Goal: Task Accomplishment & Management: Complete application form

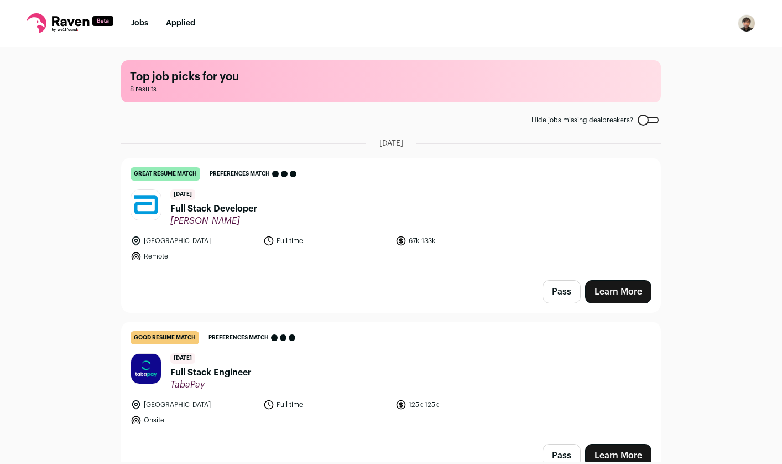
click at [621, 290] on link "Learn More" at bounding box center [618, 291] width 66 height 23
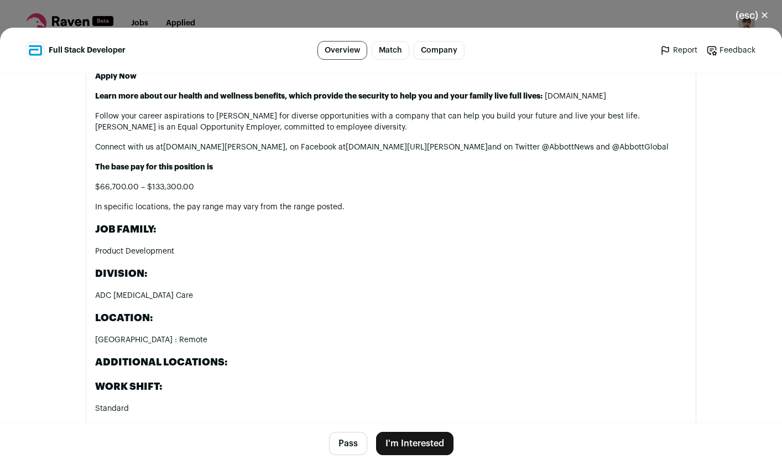
scroll to position [1720, 0]
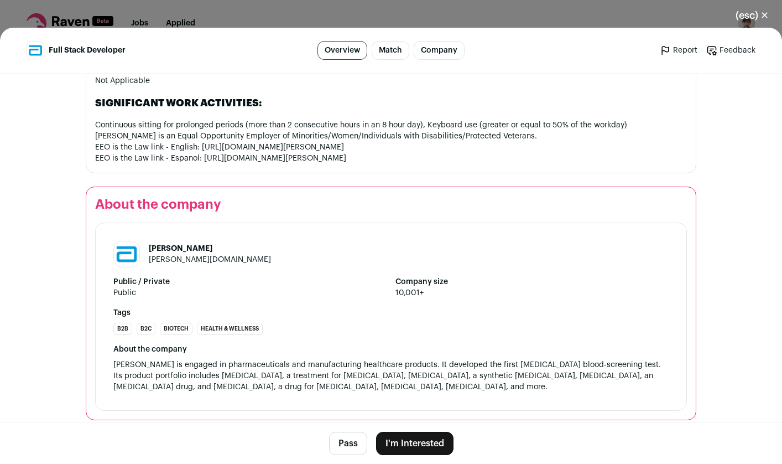
click at [407, 440] on button "I'm Interested" at bounding box center [414, 442] width 77 height 23
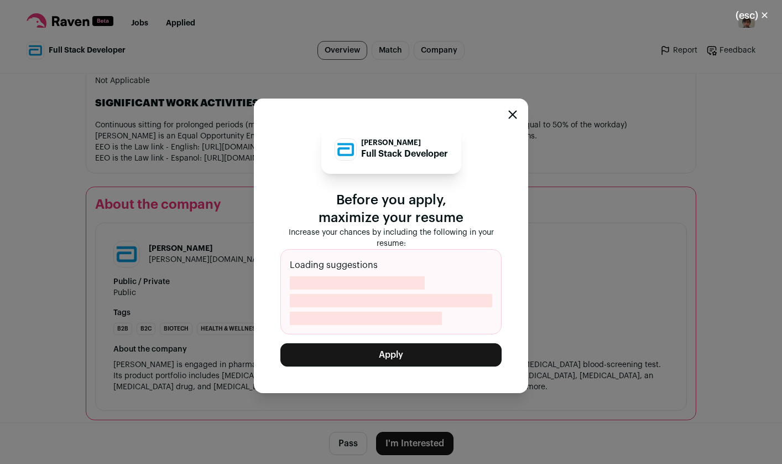
click at [386, 360] on button "Apply" at bounding box center [390, 354] width 221 height 23
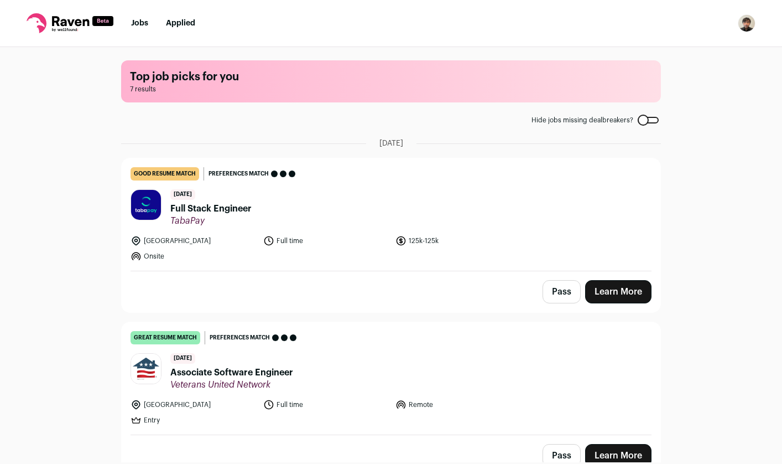
click at [638, 291] on link "Learn More" at bounding box center [618, 291] width 66 height 23
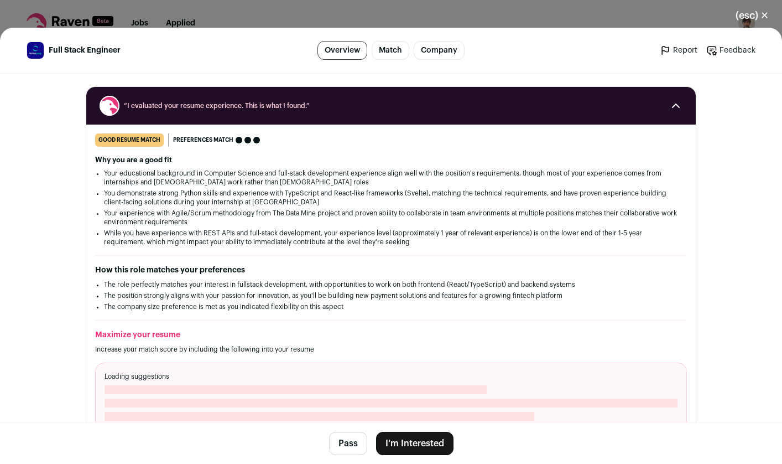
scroll to position [162, 0]
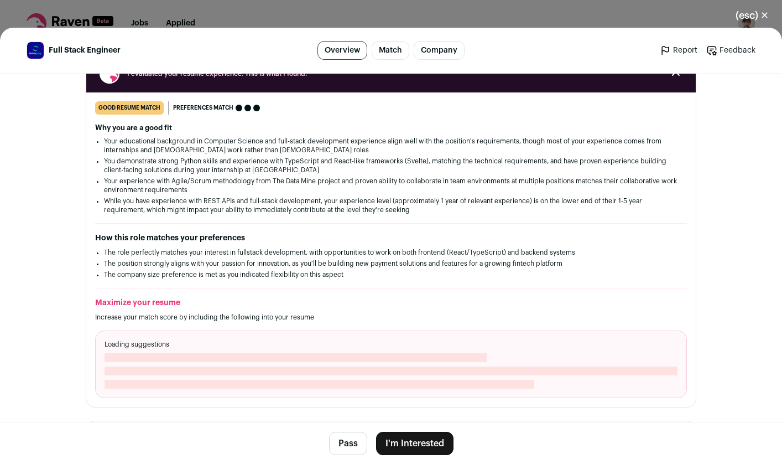
click at [420, 441] on button "I'm Interested" at bounding box center [414, 442] width 77 height 23
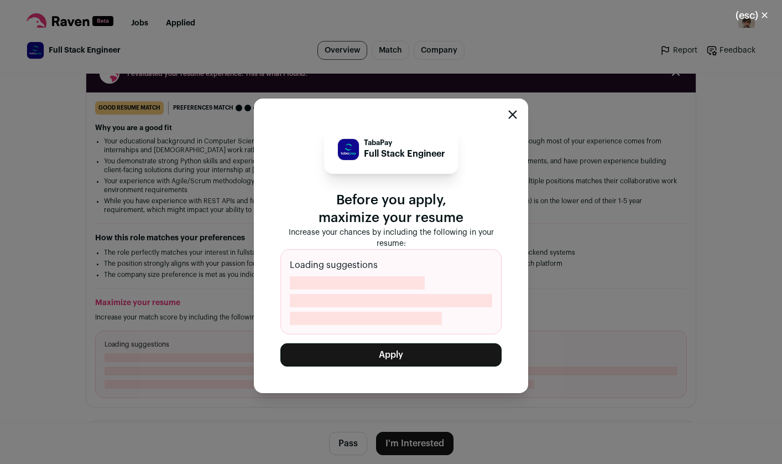
click at [409, 353] on button "Apply" at bounding box center [390, 354] width 221 height 23
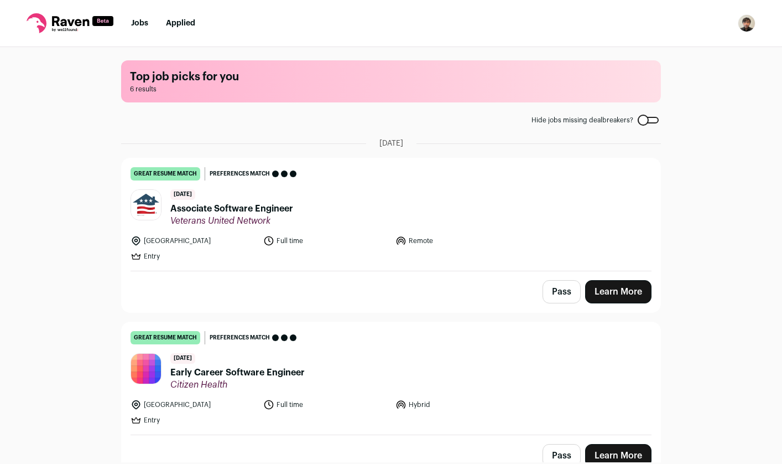
click at [607, 280] on link "Learn More" at bounding box center [618, 291] width 66 height 23
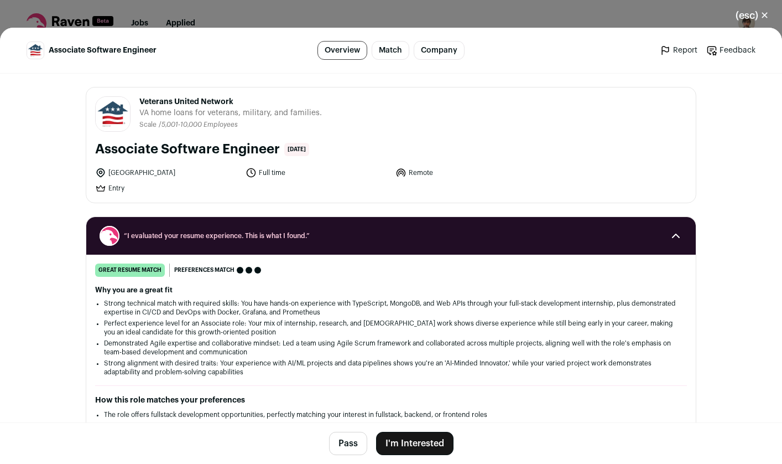
scroll to position [353, 0]
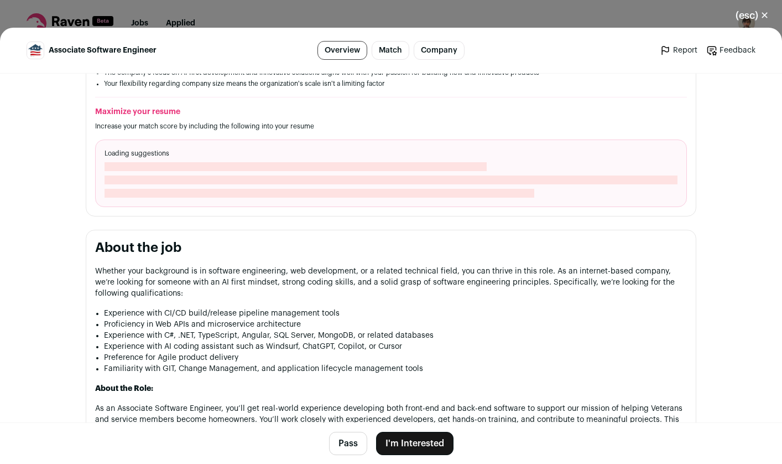
click at [419, 447] on button "I'm Interested" at bounding box center [414, 442] width 77 height 23
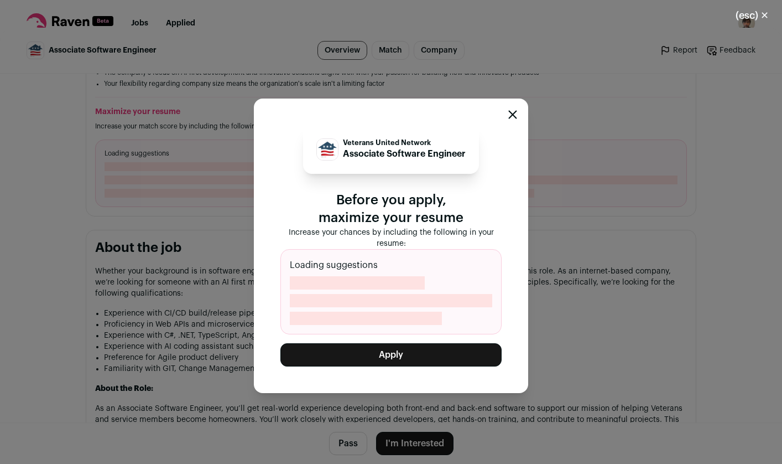
click at [328, 361] on button "Apply" at bounding box center [390, 354] width 221 height 23
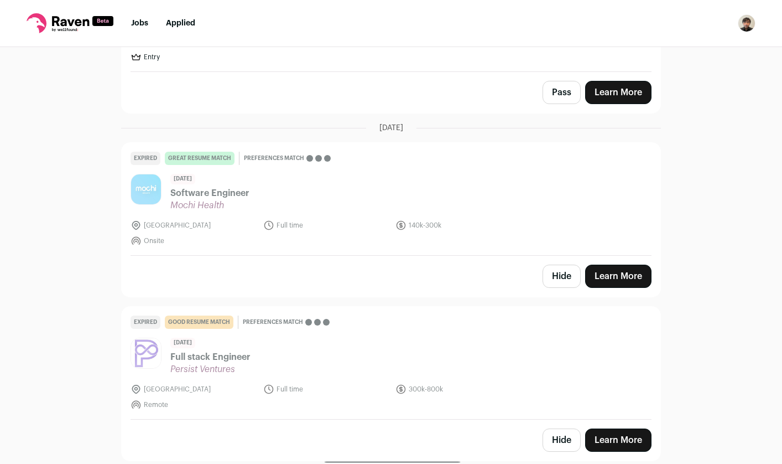
scroll to position [0, 0]
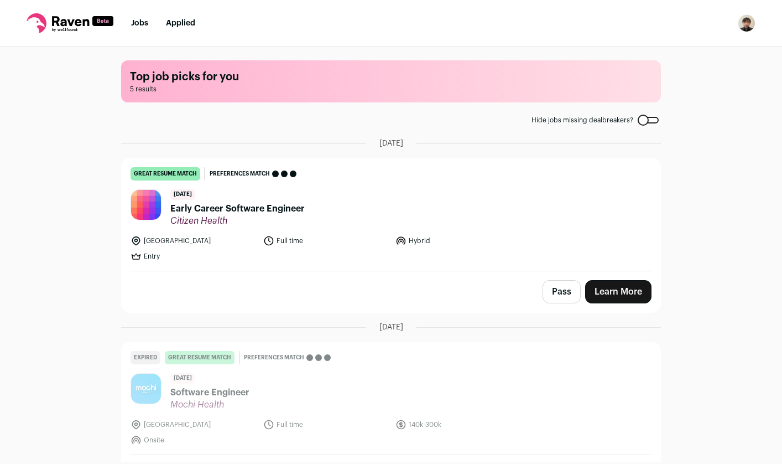
click at [619, 291] on link "Learn More" at bounding box center [618, 291] width 66 height 23
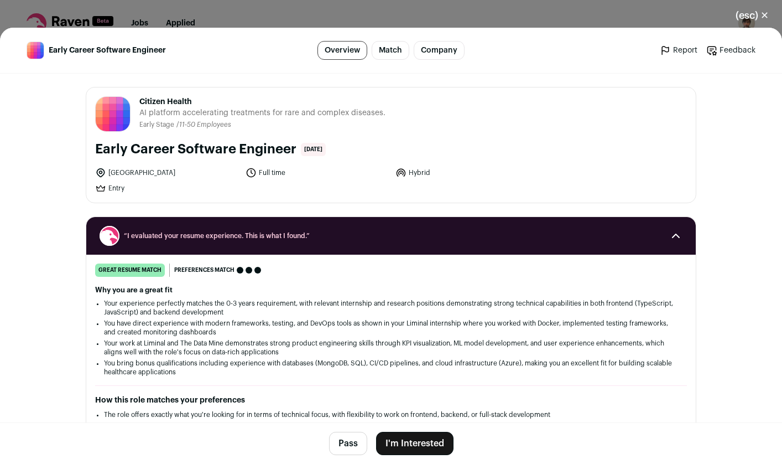
scroll to position [115, 0]
click at [413, 446] on button "I'm Interested" at bounding box center [414, 442] width 77 height 23
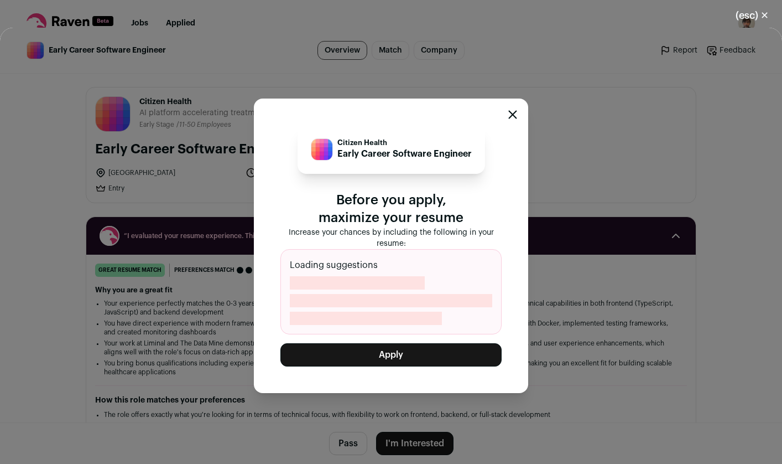
click at [357, 371] on div "Citizen Health Early Career Software Engineer Before you apply, maximize your r…" at bounding box center [391, 245] width 274 height 294
click at [355, 360] on button "Apply" at bounding box center [390, 354] width 221 height 23
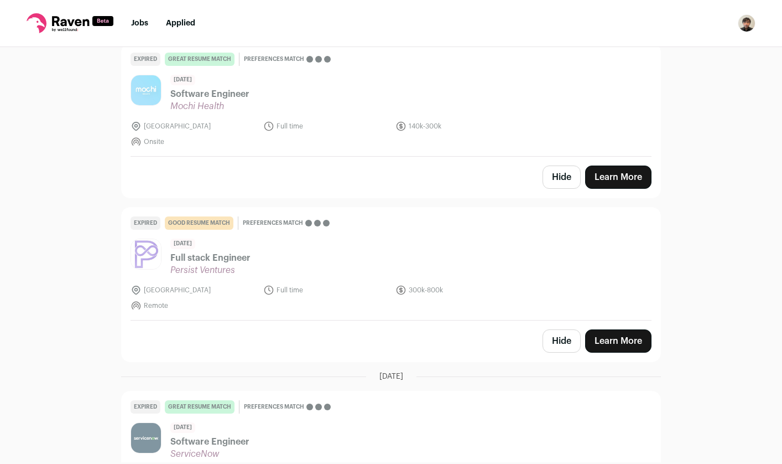
scroll to position [0, 0]
